Goal: Information Seeking & Learning: Learn about a topic

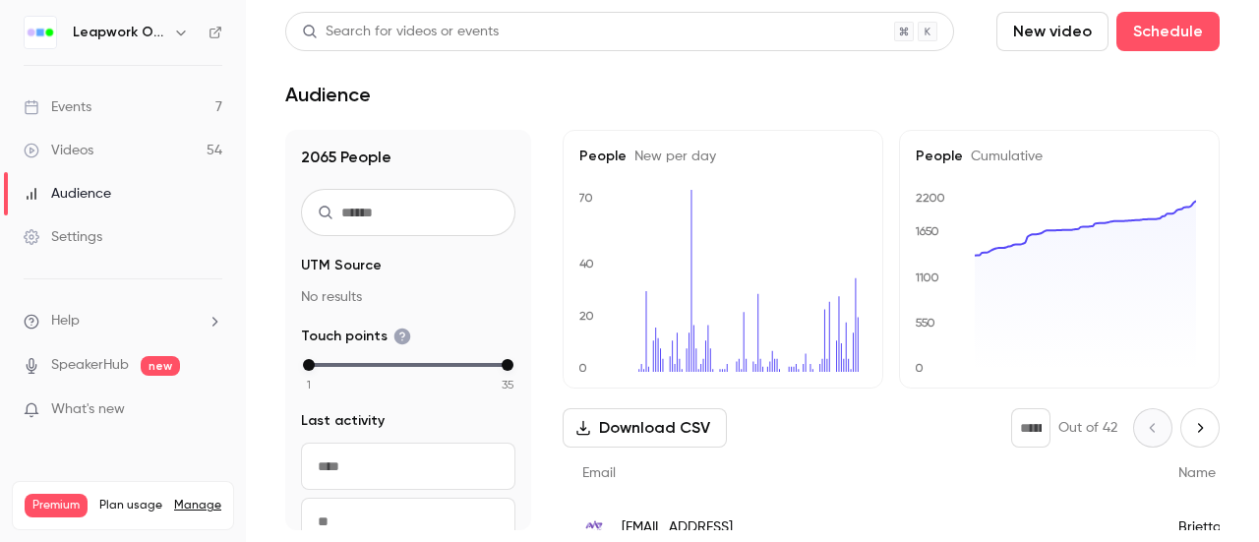
click at [125, 112] on link "Events 7" at bounding box center [123, 107] width 246 height 43
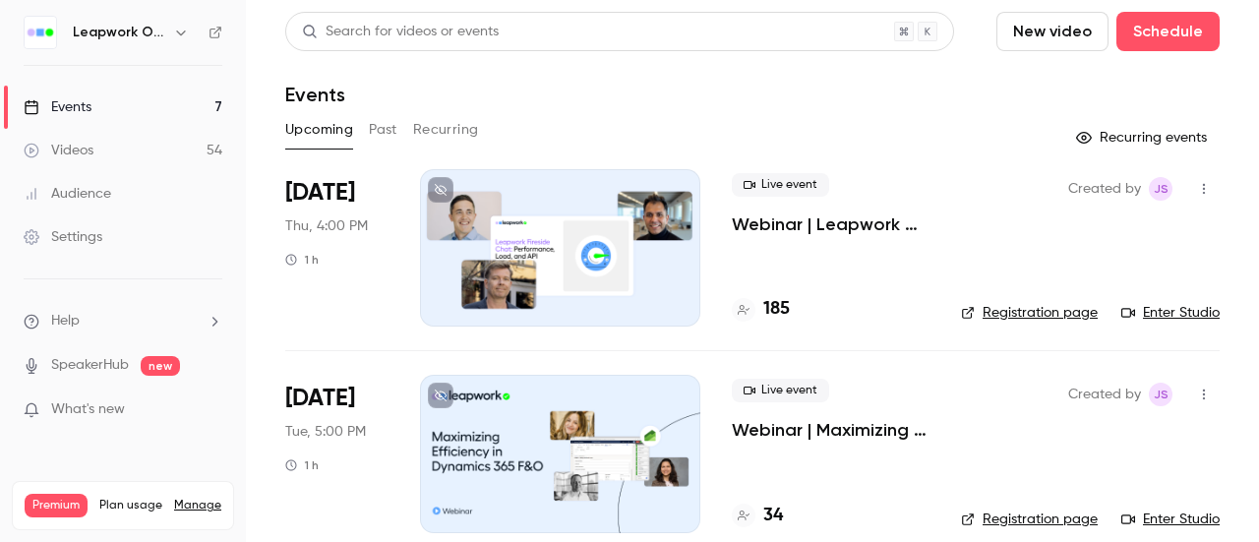
click at [73, 144] on div "Videos" at bounding box center [59, 151] width 70 height 20
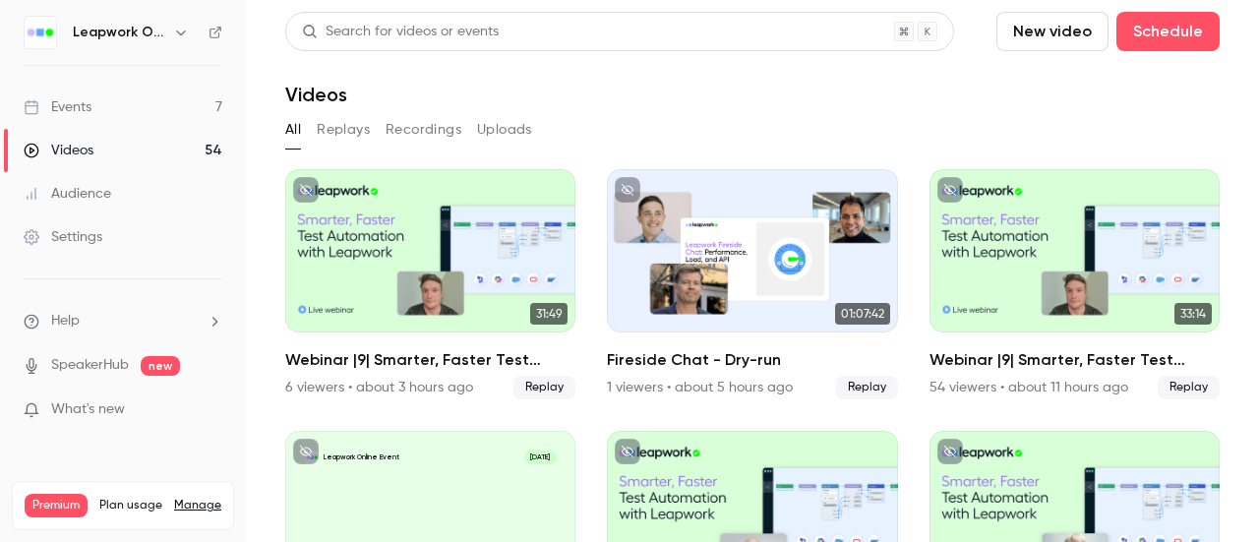
click at [87, 113] on div "Events" at bounding box center [58, 107] width 68 height 20
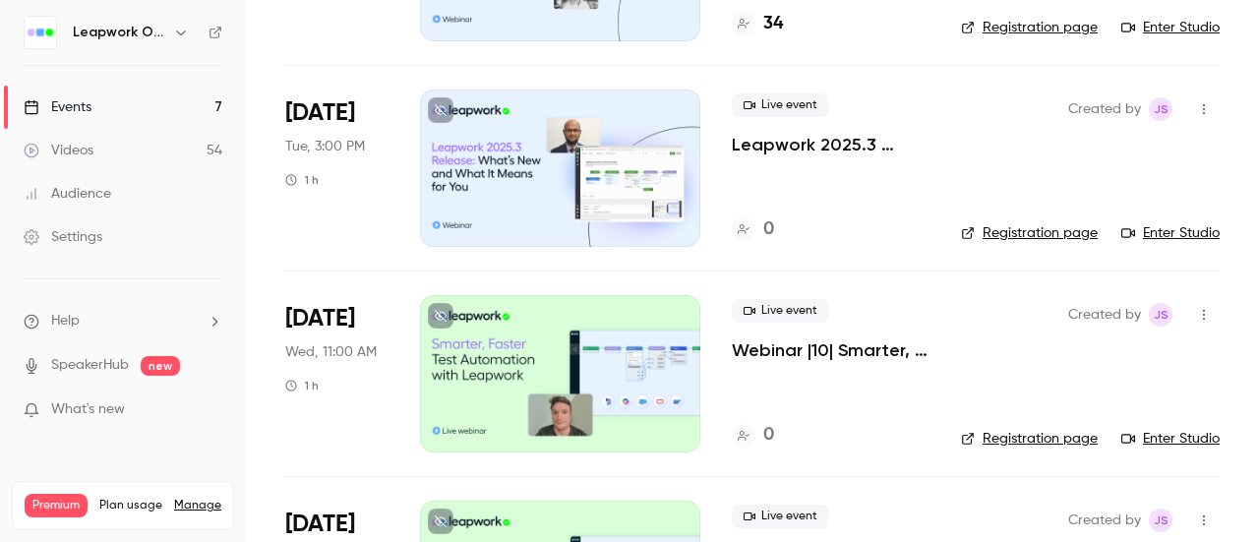
scroll to position [590, 0]
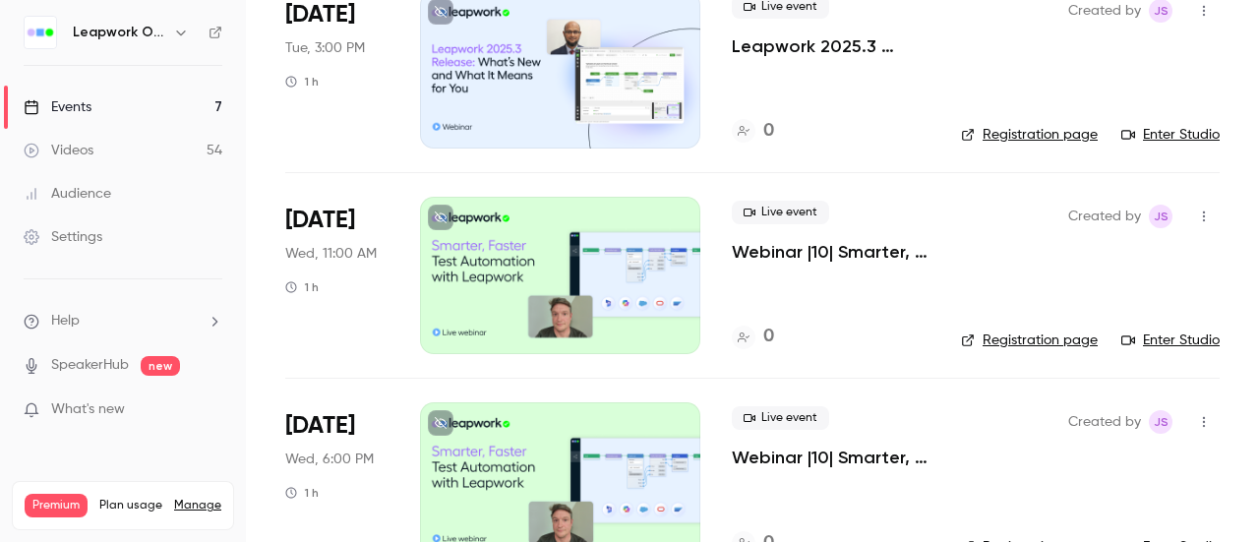
click at [1196, 218] on icon "button" at bounding box center [1204, 217] width 16 height 14
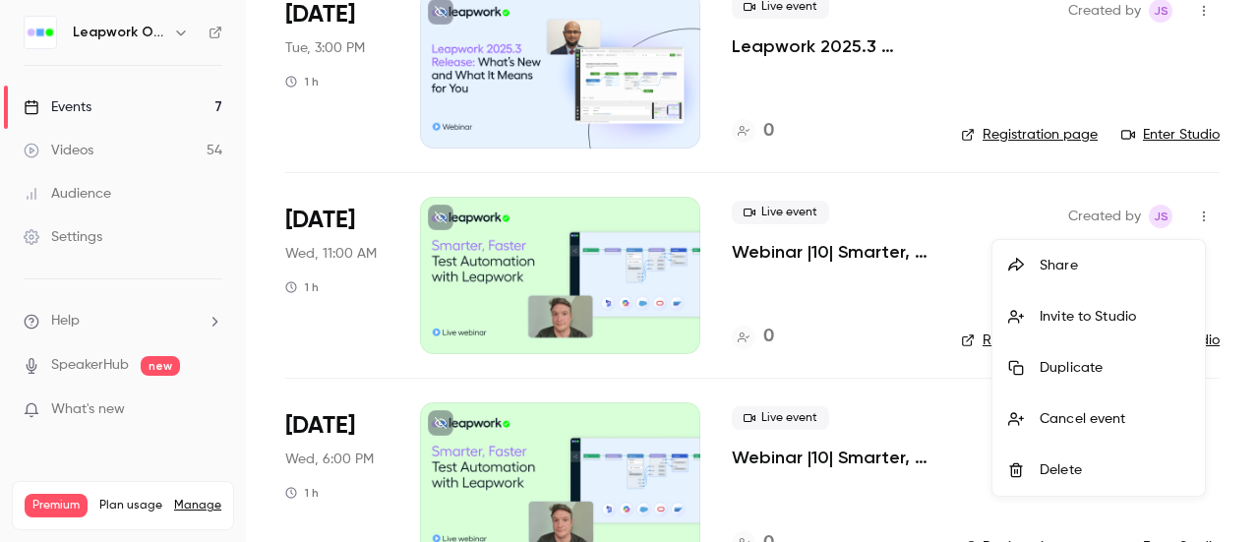
click at [1194, 218] on div at bounding box center [629, 271] width 1259 height 542
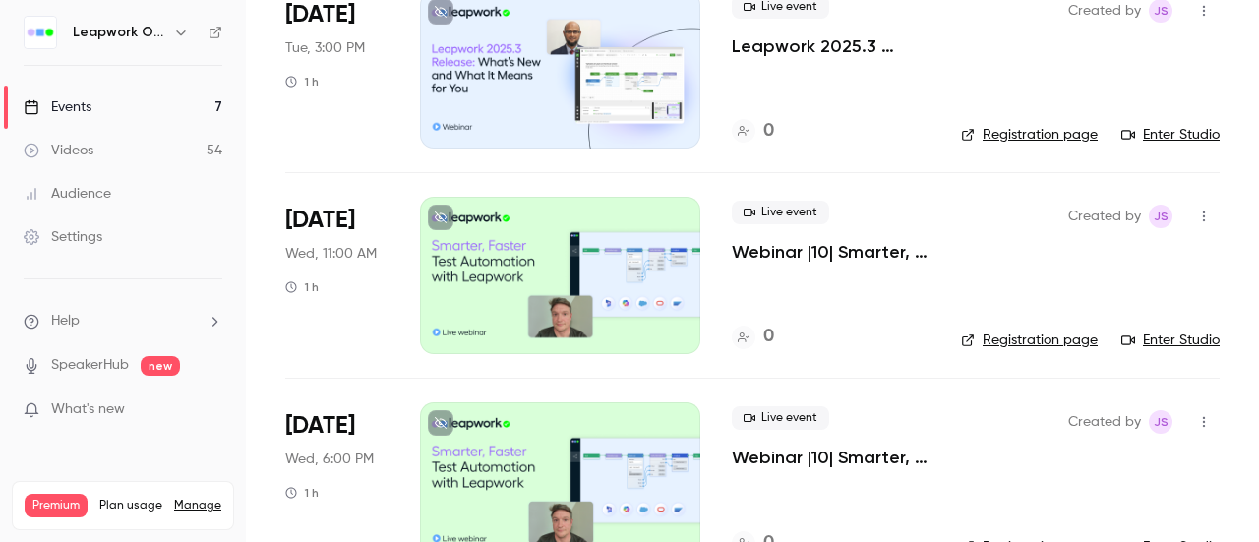
click at [974, 344] on link "Registration page" at bounding box center [1029, 341] width 137 height 20
